Goal: Task Accomplishment & Management: Manage account settings

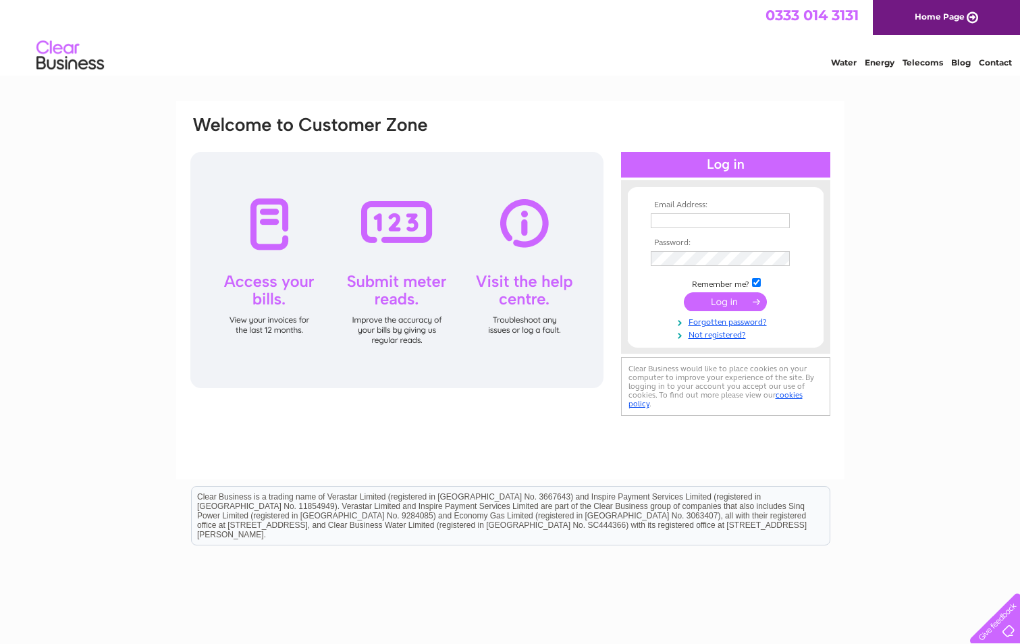
type input "[EMAIL_ADDRESS][DOMAIN_NAME]"
click at [720, 308] on input "submit" at bounding box center [725, 301] width 83 height 19
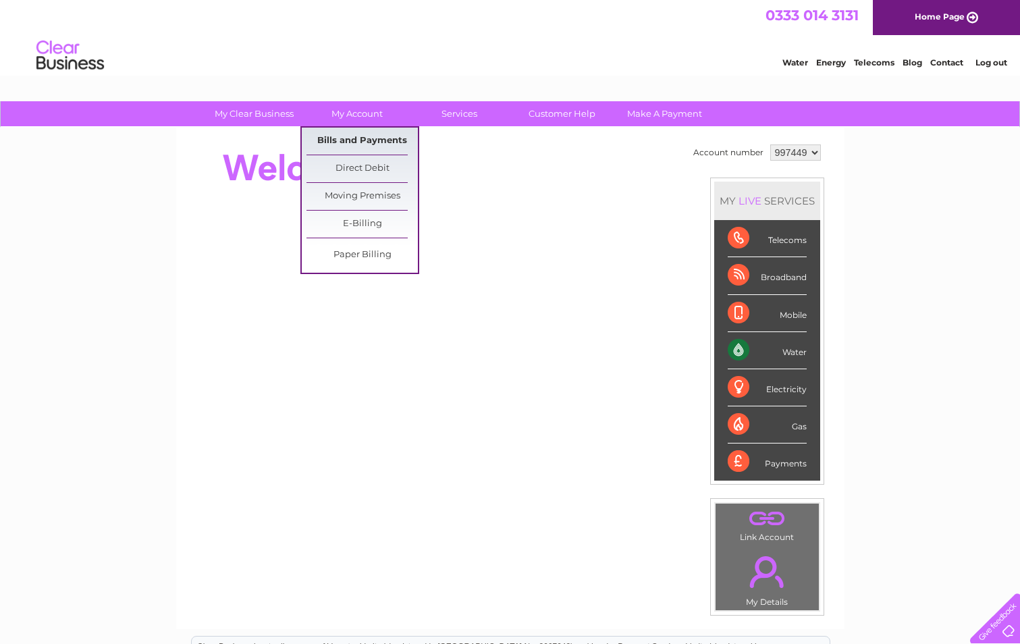
click at [345, 138] on link "Bills and Payments" at bounding box center [361, 141] width 111 height 27
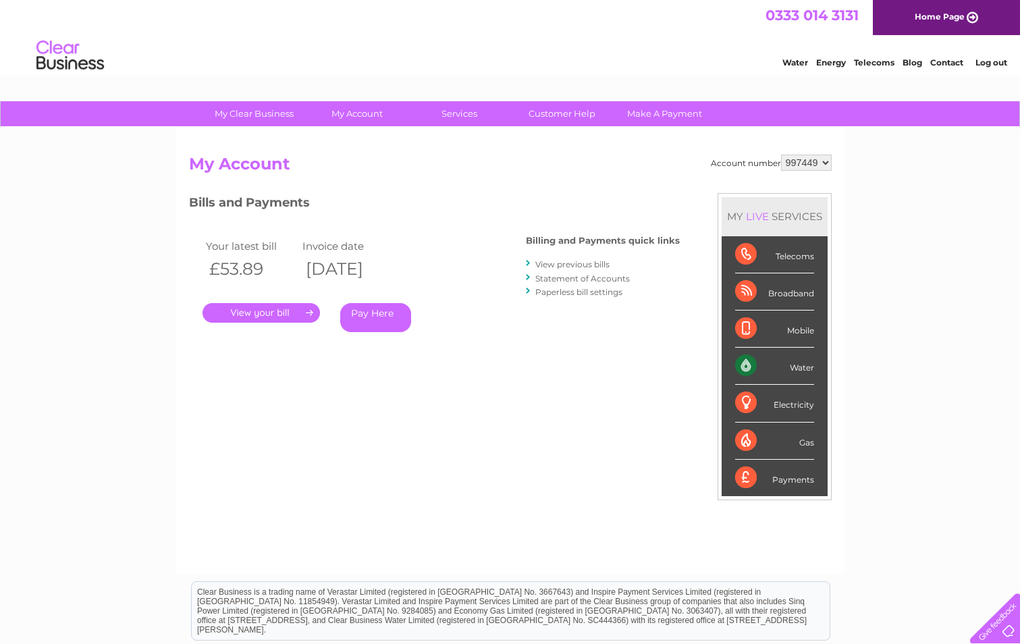
click at [264, 312] on link "." at bounding box center [260, 313] width 117 height 20
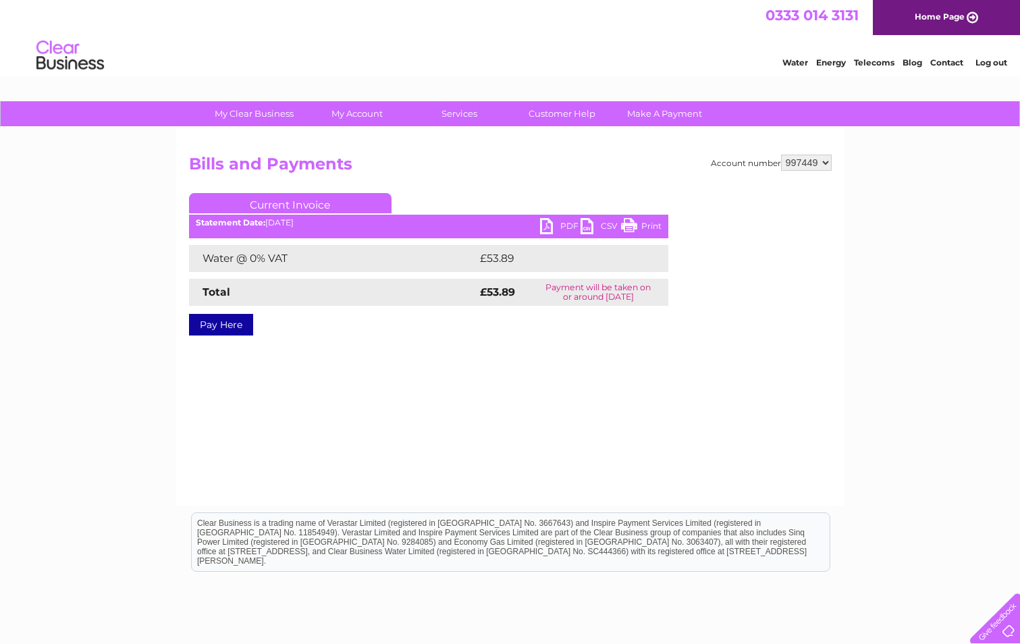
click at [551, 223] on link "PDF" at bounding box center [560, 228] width 40 height 20
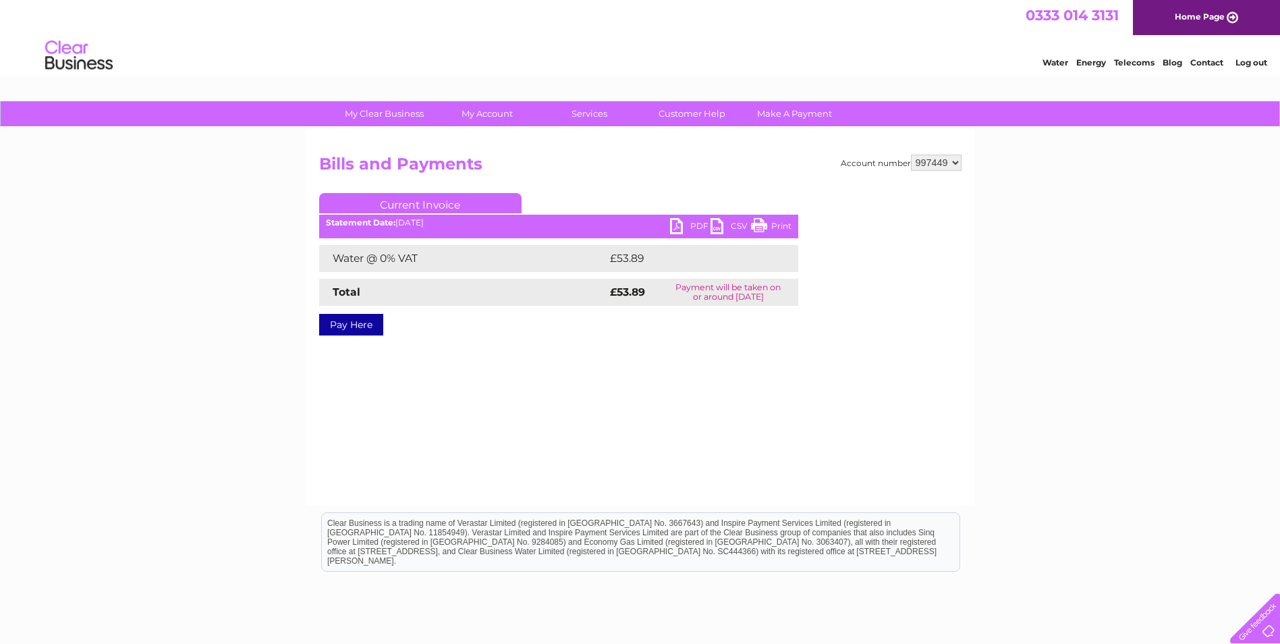
click at [1019, 65] on link "Log out" at bounding box center [1252, 62] width 32 height 10
